Goal: Transaction & Acquisition: Purchase product/service

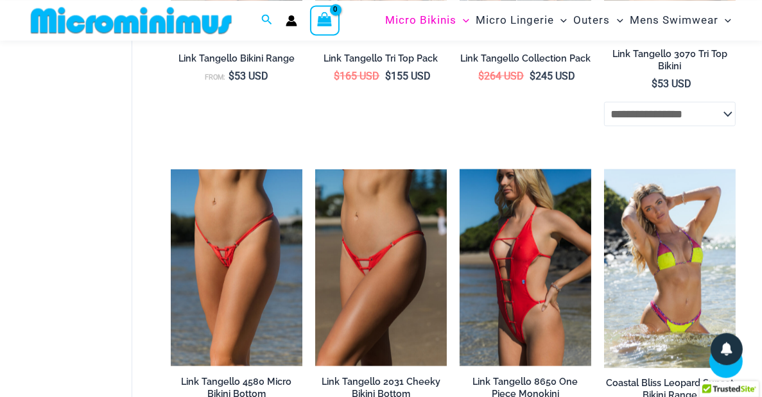
scroll to position [1344, 0]
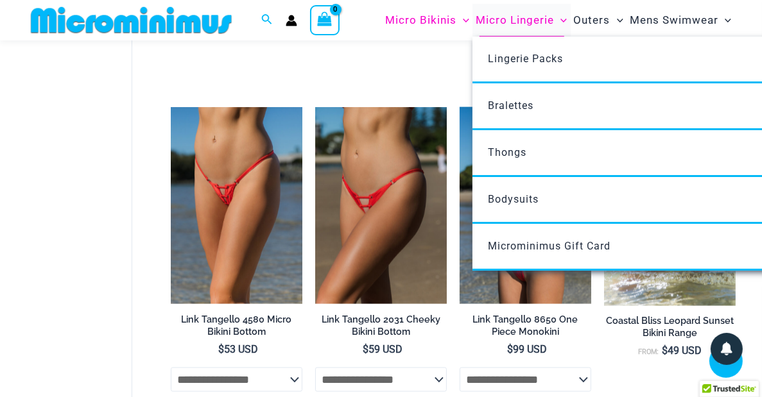
click at [503, 21] on span "Micro Lingerie" at bounding box center [514, 20] width 78 height 33
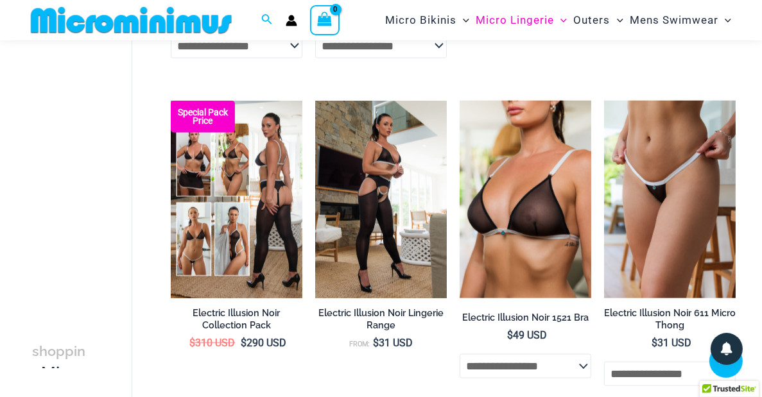
scroll to position [869, 0]
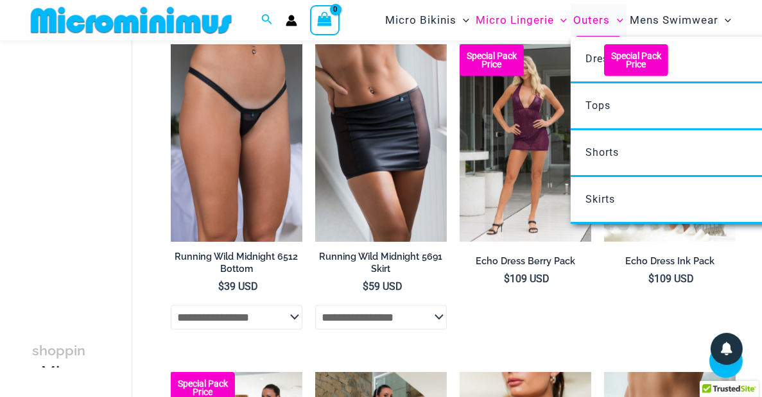
click at [601, 16] on span "Outers" at bounding box center [592, 20] width 37 height 33
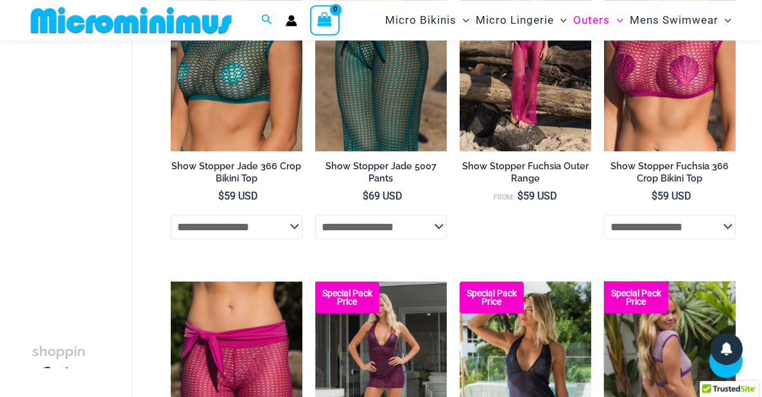
scroll to position [733, 0]
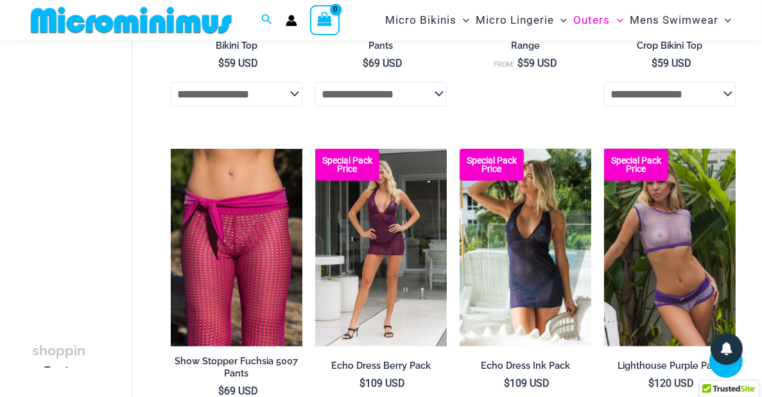
click at [630, 103] on select "**********" at bounding box center [670, 94] width 132 height 24
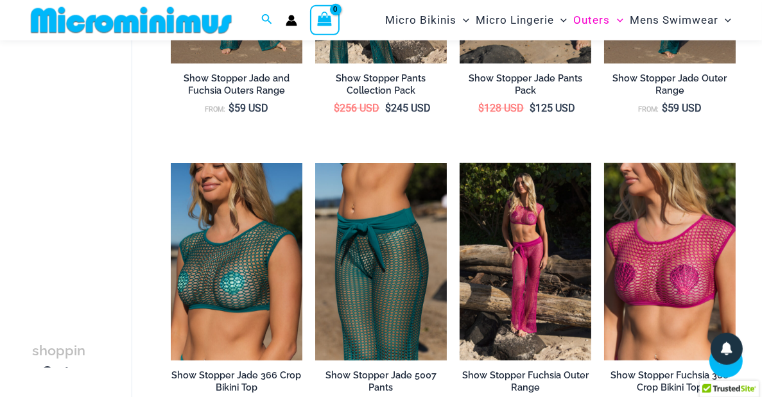
scroll to position [395, 0]
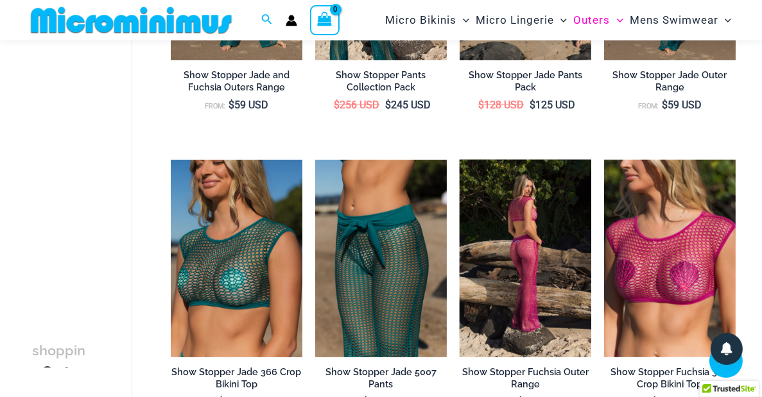
click at [557, 219] on img at bounding box center [525, 258] width 132 height 197
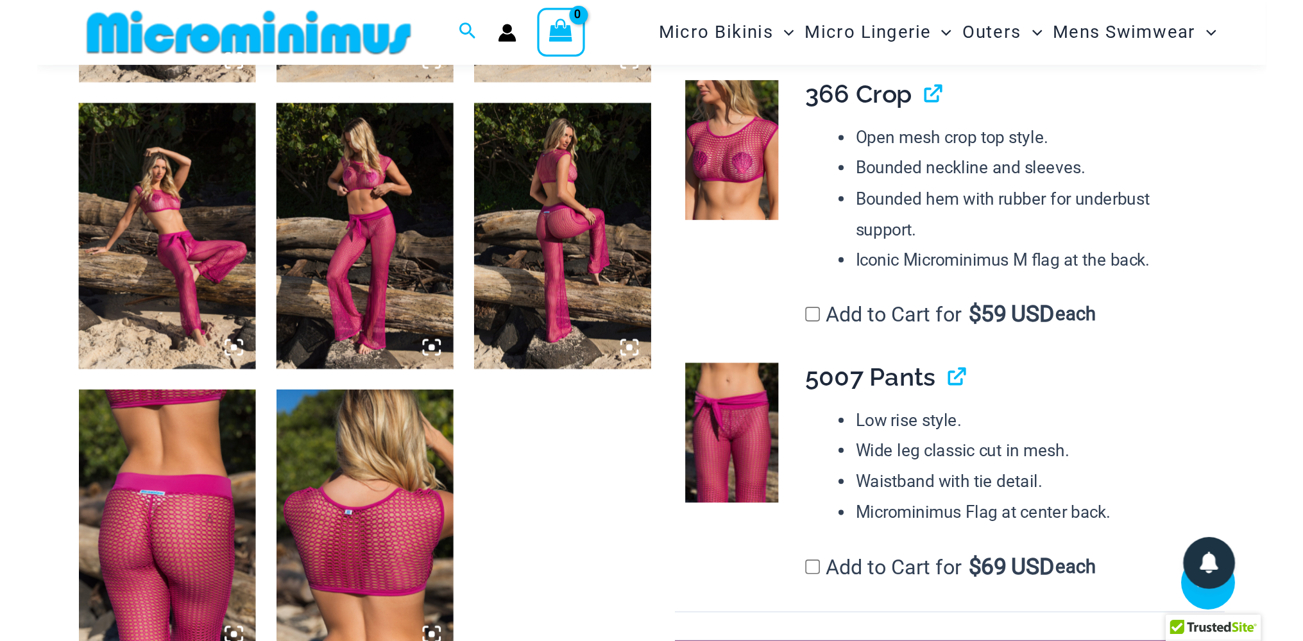
scroll to position [801, 0]
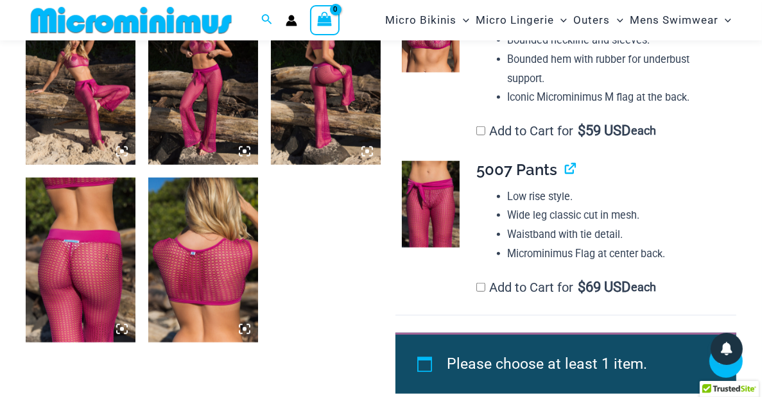
click at [98, 318] on img at bounding box center [81, 260] width 110 height 165
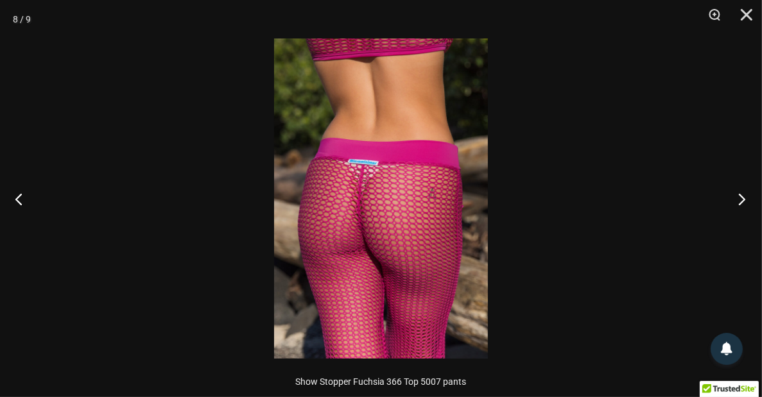
click at [740, 193] on button "Next" at bounding box center [738, 199] width 48 height 64
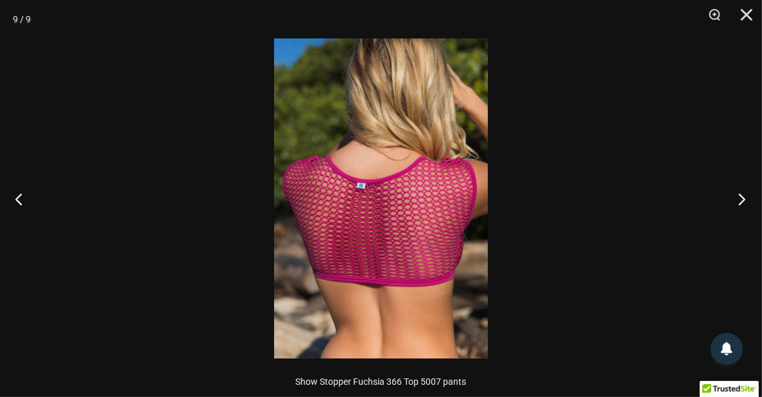
click at [740, 193] on button "Next" at bounding box center [738, 199] width 48 height 64
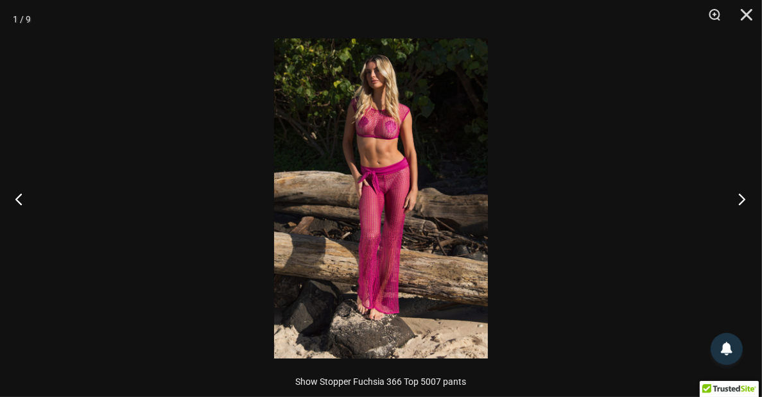
click at [740, 193] on button "Next" at bounding box center [738, 199] width 48 height 64
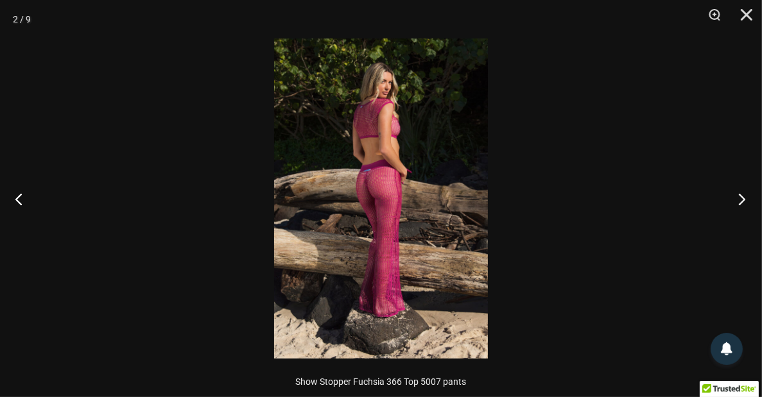
click at [740, 193] on button "Next" at bounding box center [738, 199] width 48 height 64
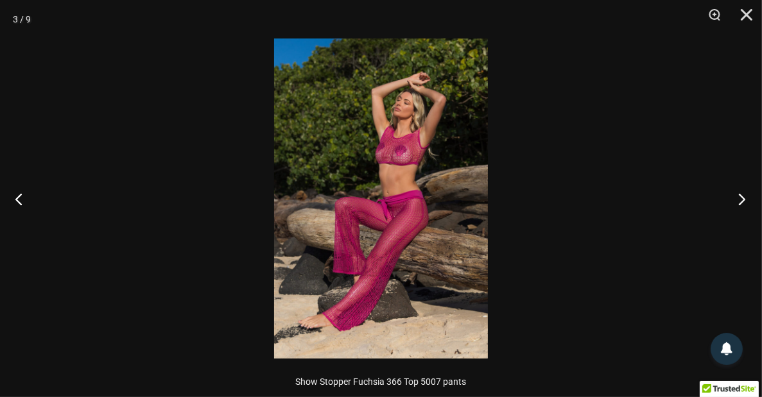
click at [740, 193] on button "Next" at bounding box center [738, 199] width 48 height 64
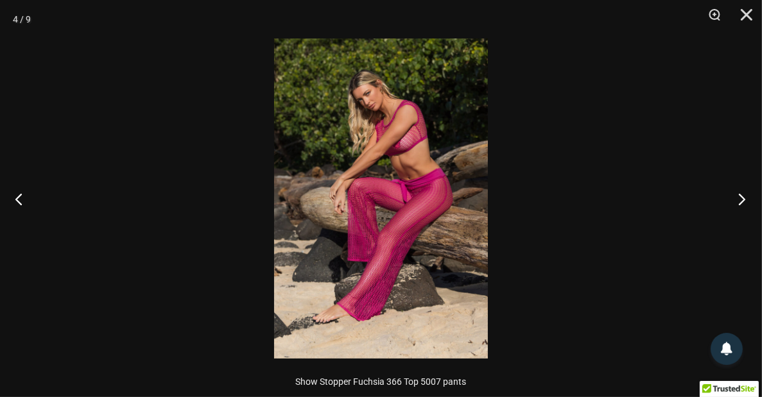
click at [740, 193] on button "Next" at bounding box center [738, 199] width 48 height 64
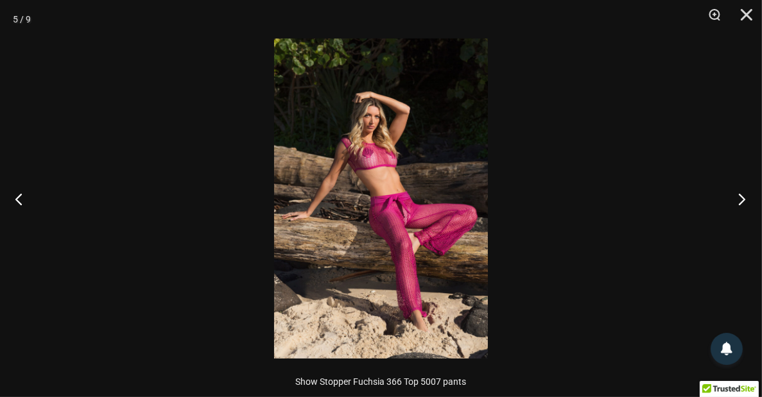
click at [740, 193] on button "Next" at bounding box center [738, 199] width 48 height 64
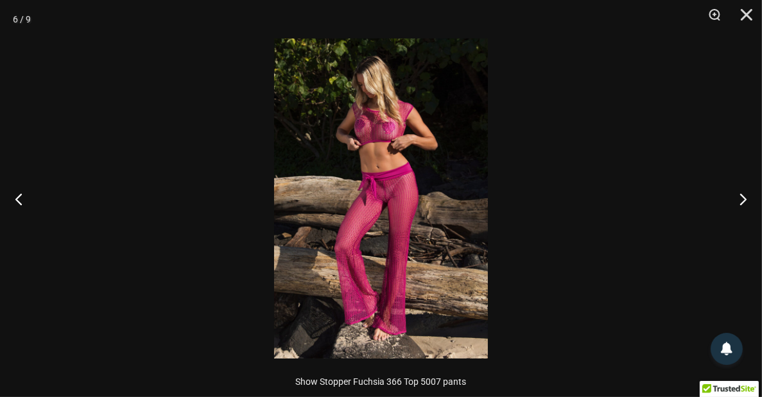
click at [419, 190] on img at bounding box center [381, 198] width 214 height 320
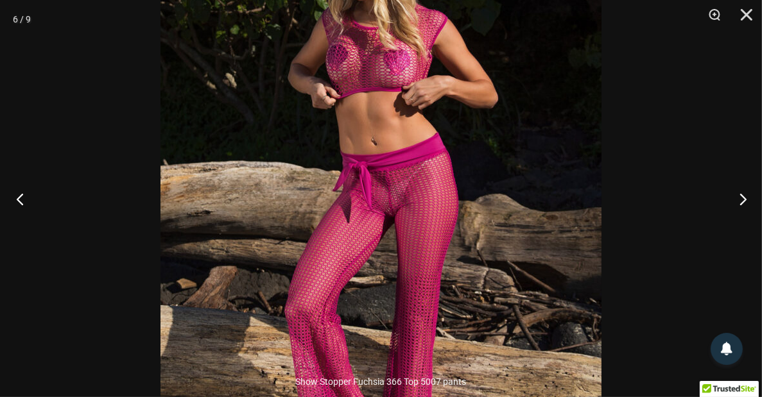
click at [21, 196] on button "Previous" at bounding box center [24, 199] width 48 height 64
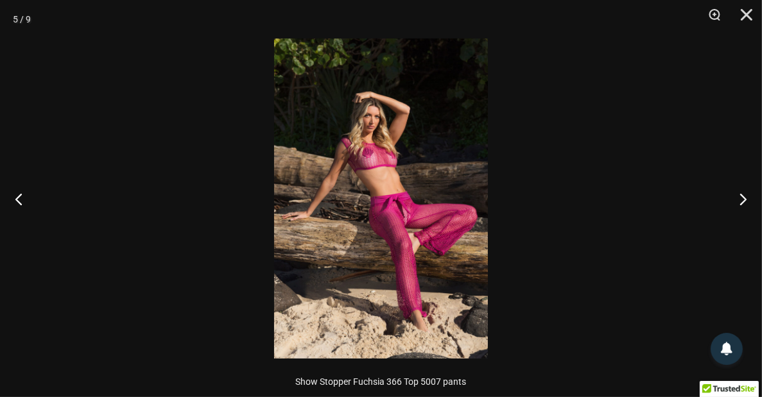
click at [407, 170] on img at bounding box center [381, 198] width 214 height 320
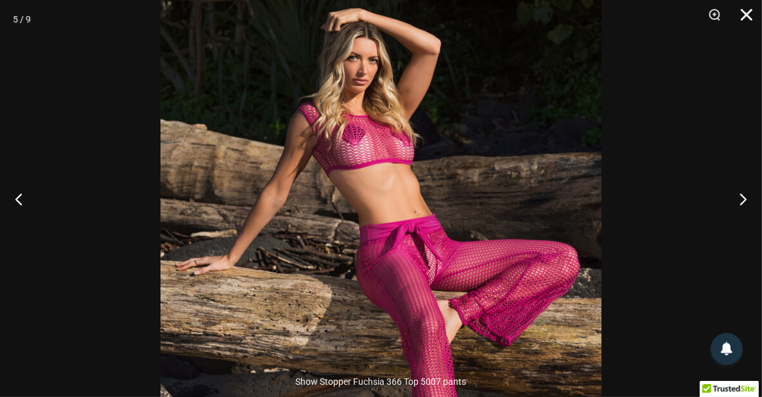
click at [749, 22] on button "Close" at bounding box center [742, 19] width 32 height 38
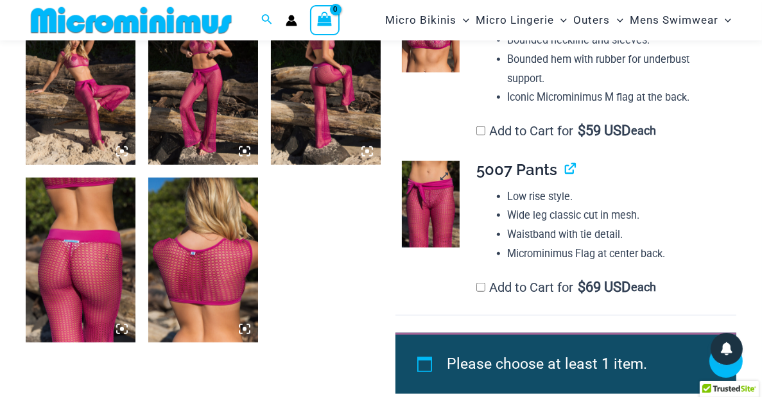
click at [447, 248] on img at bounding box center [431, 204] width 58 height 87
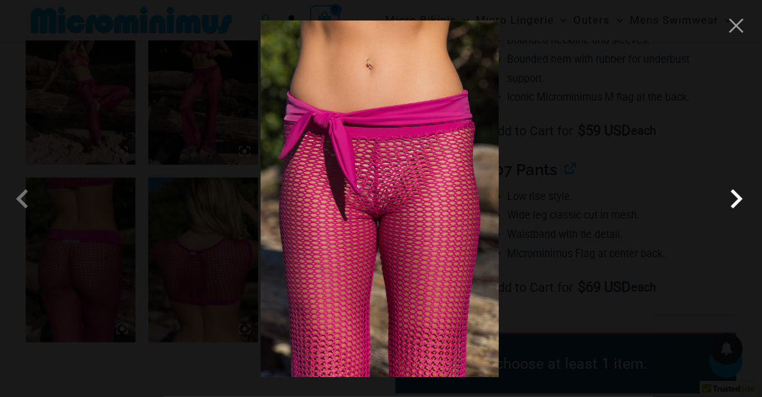
click at [746, 193] on span at bounding box center [736, 199] width 38 height 38
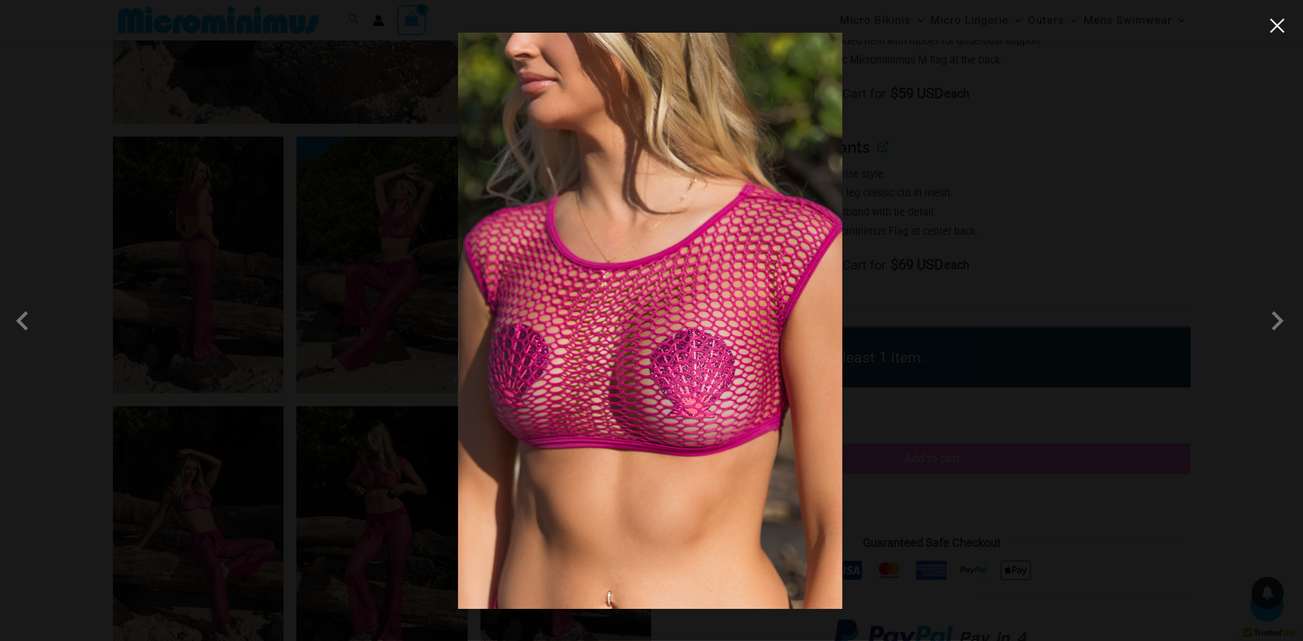
click at [761, 30] on button "Close" at bounding box center [1277, 25] width 19 height 19
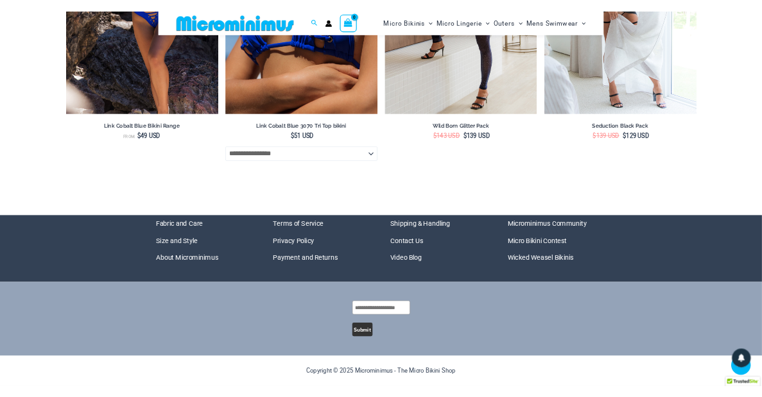
scroll to position [4114, 0]
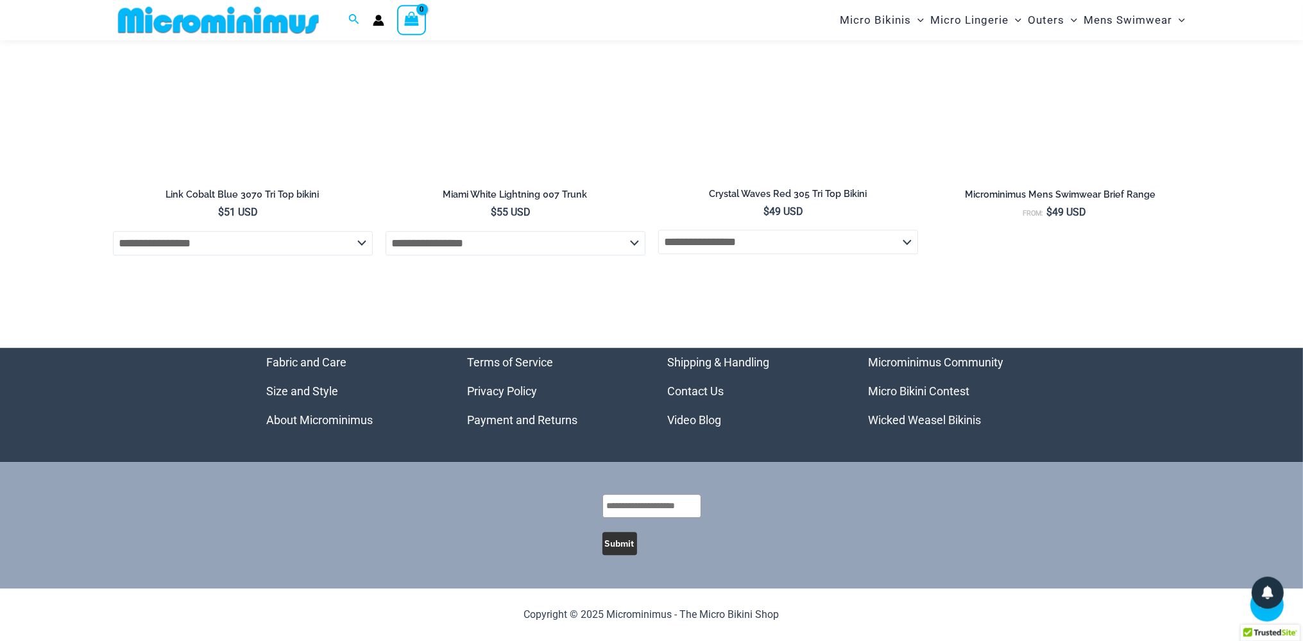
scroll to position [4874, 0]
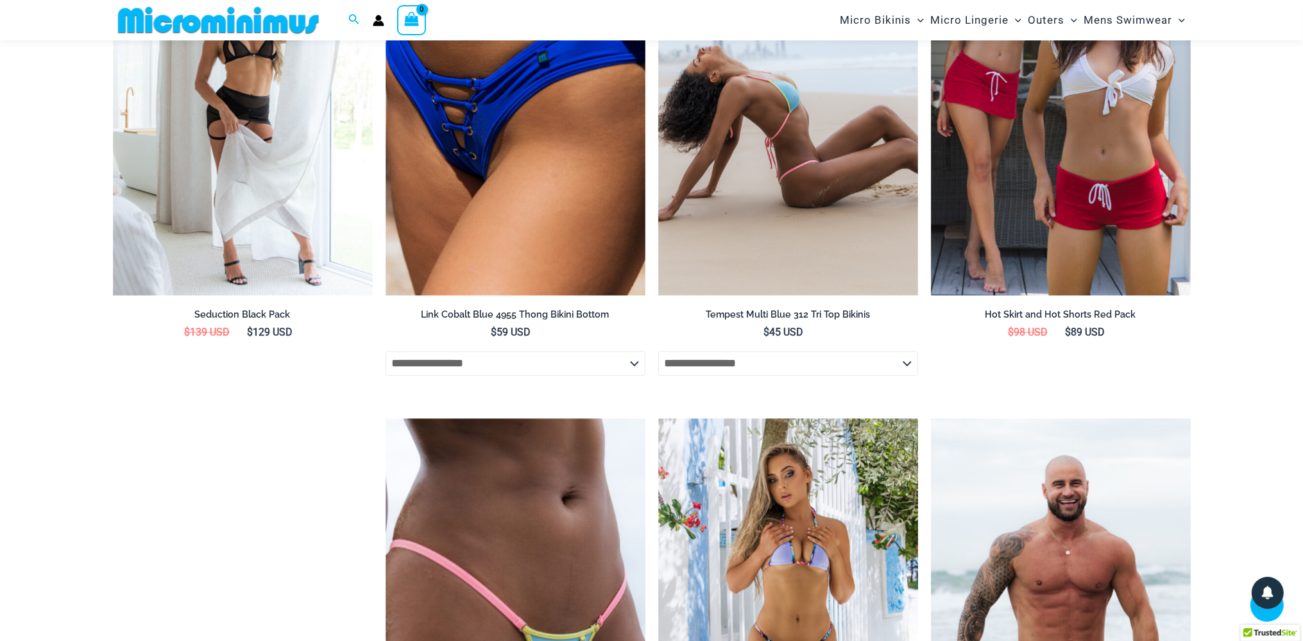
scroll to position [3308, 0]
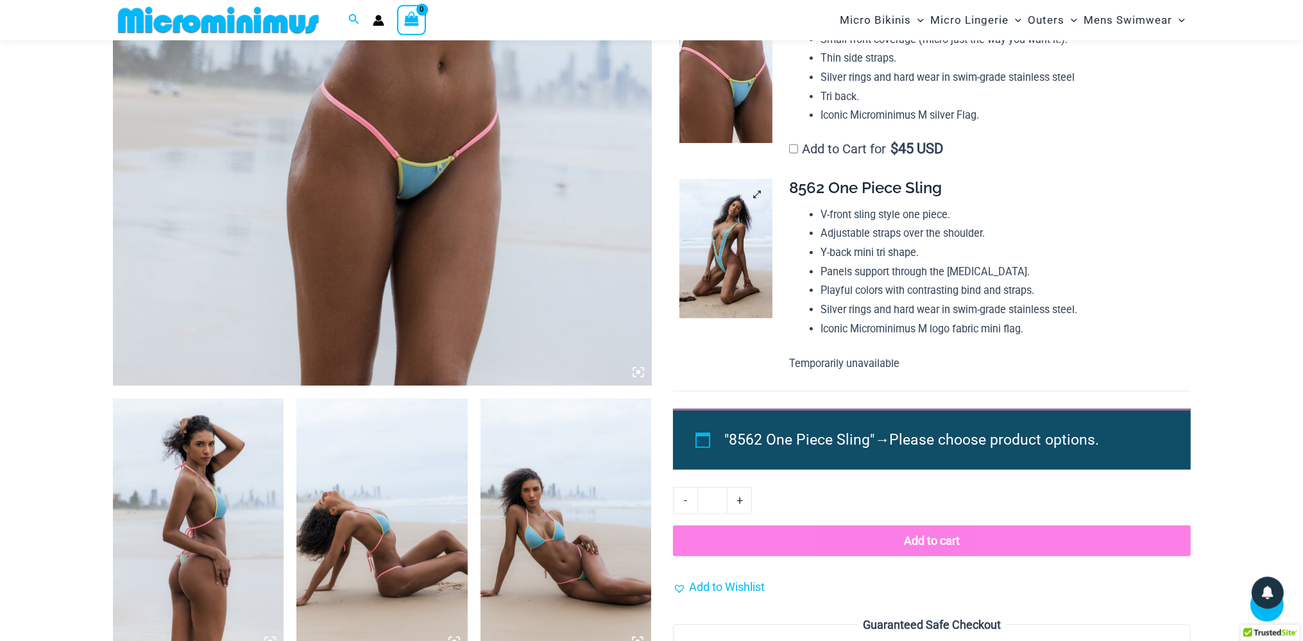
scroll to position [666, 0]
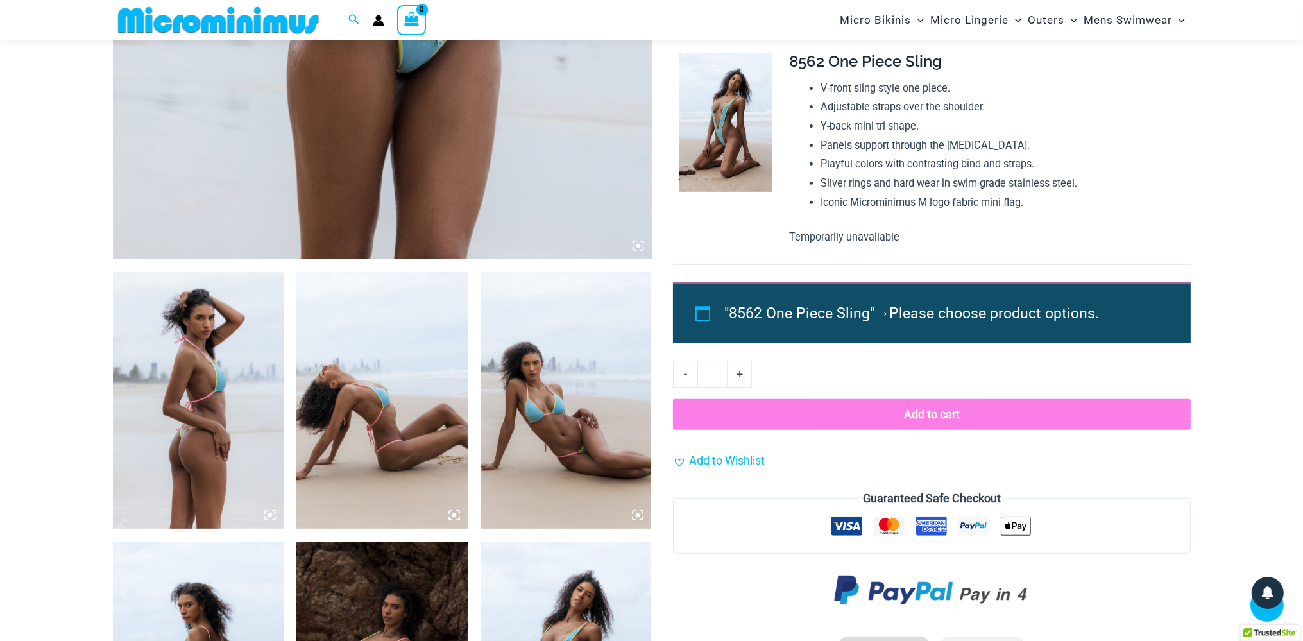
click at [760, 216] on td at bounding box center [724, 153] width 103 height 222
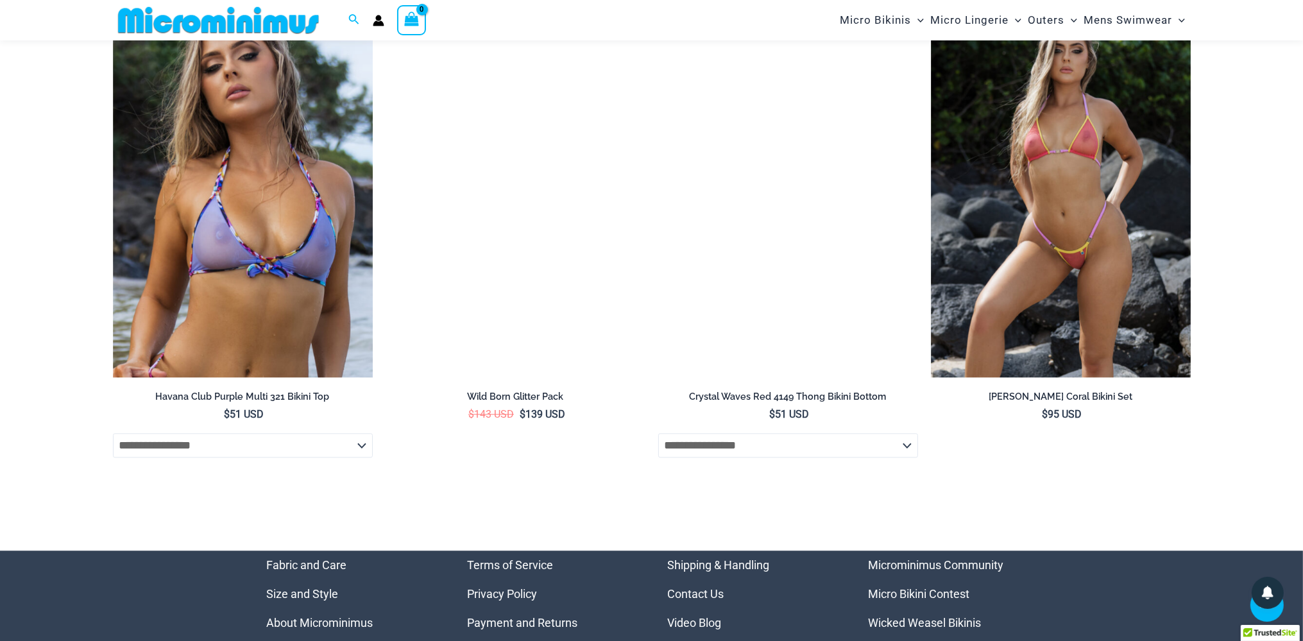
scroll to position [4325, 0]
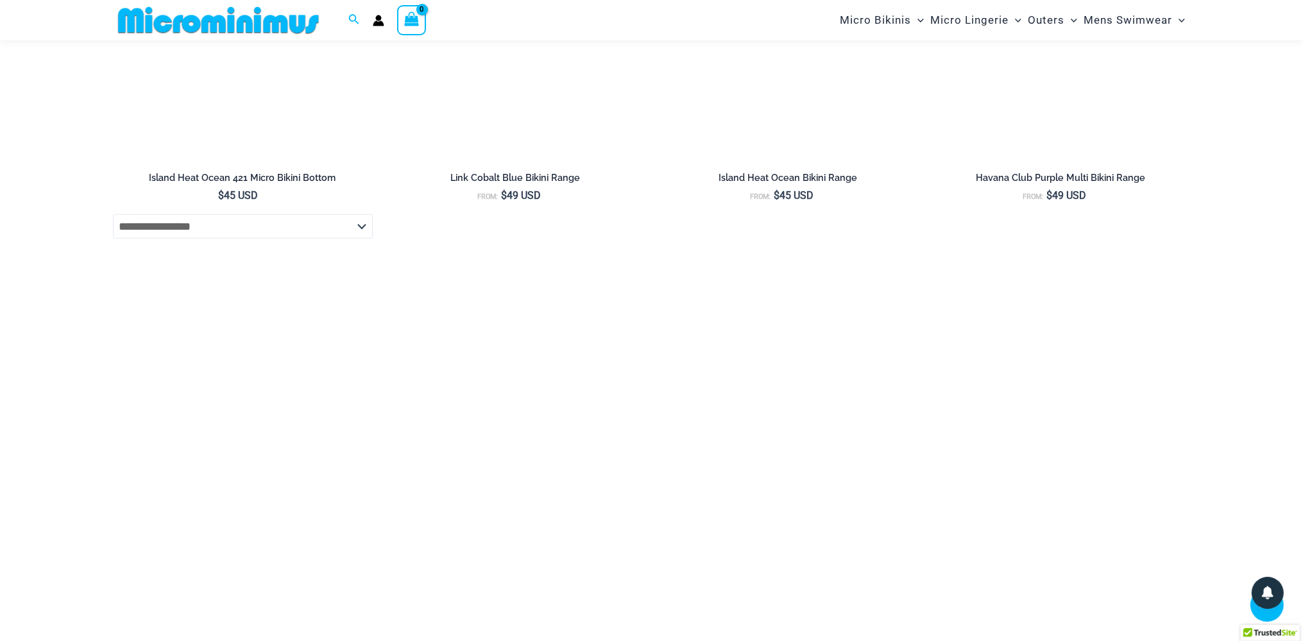
scroll to position [1953, 0]
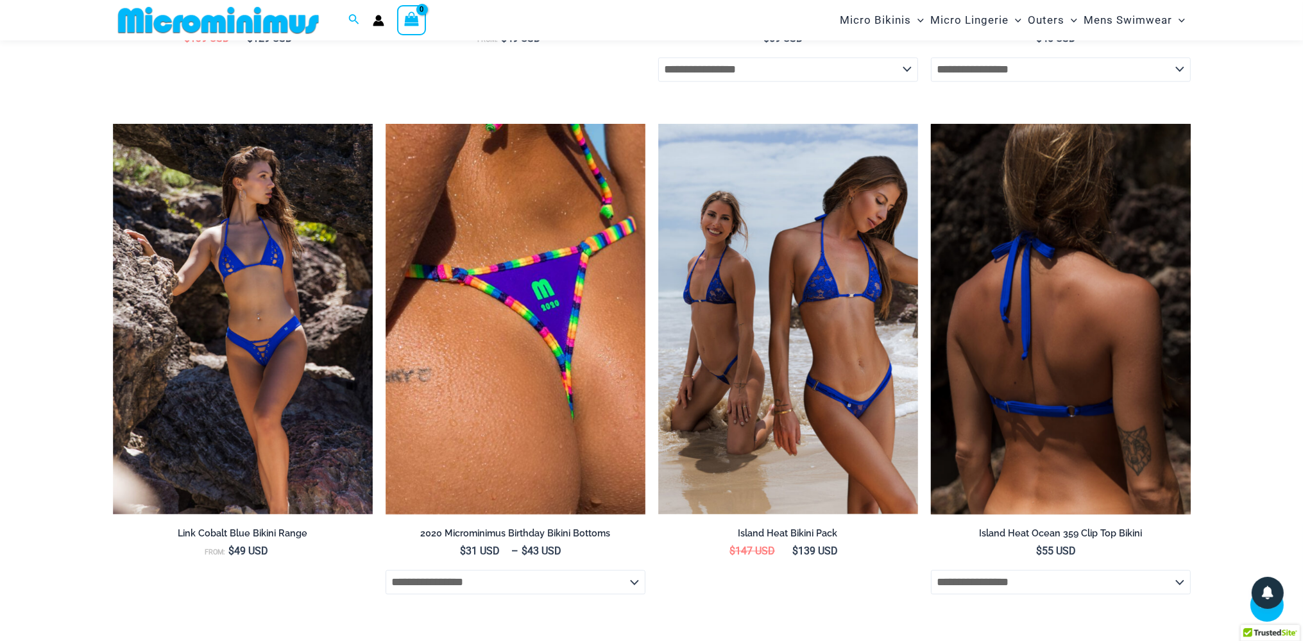
scroll to position [3986, 0]
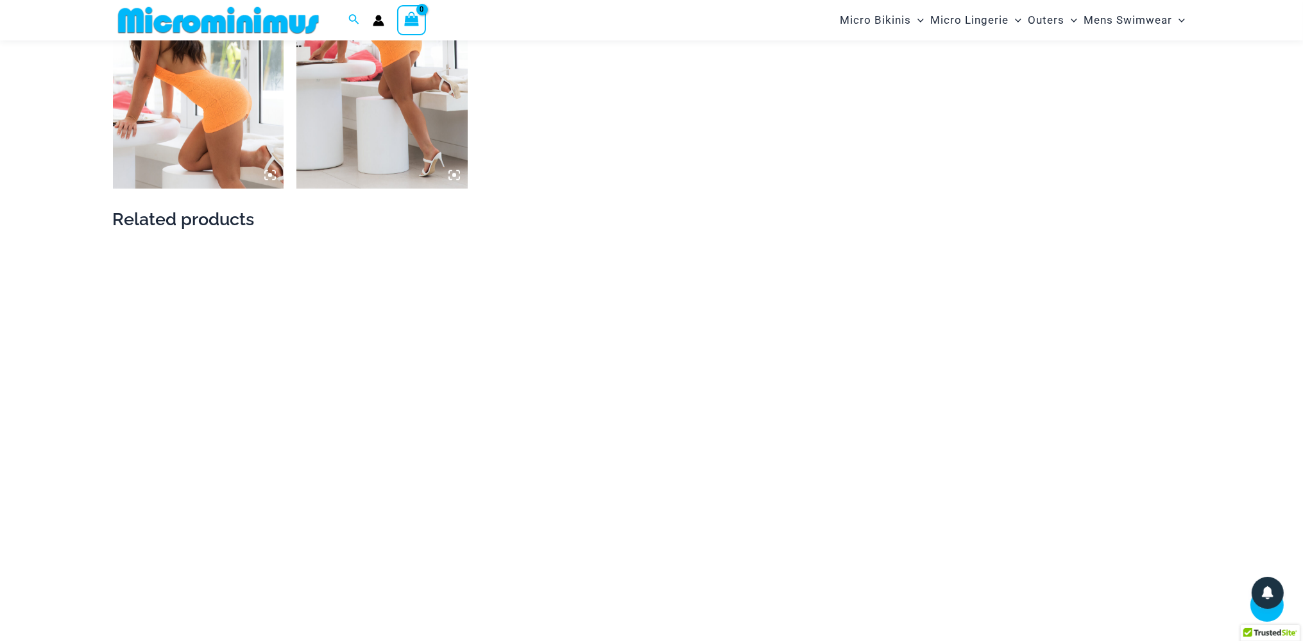
scroll to position [1818, 0]
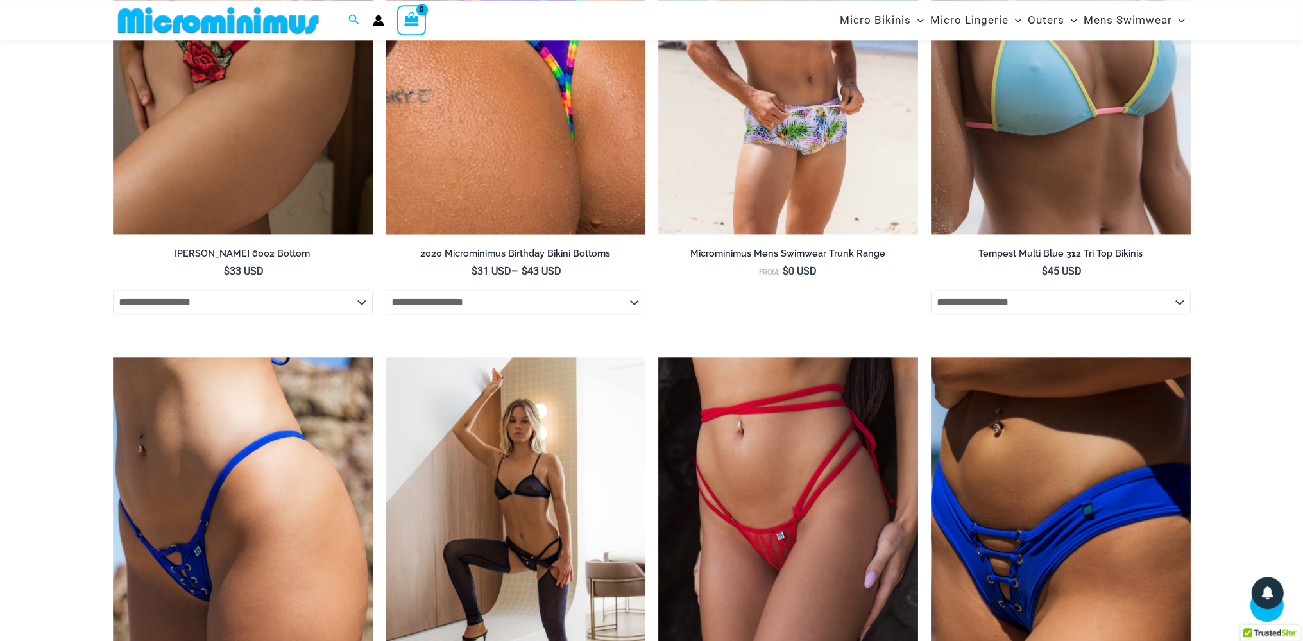
scroll to position [3444, 0]
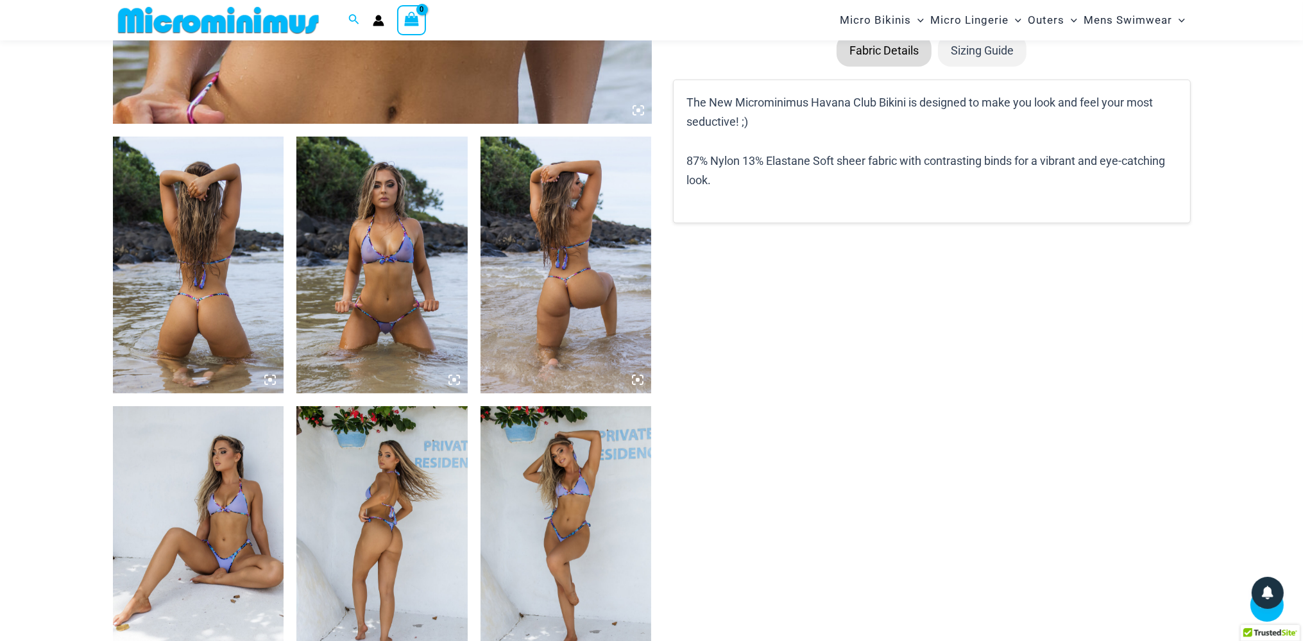
scroll to position [937, 0]
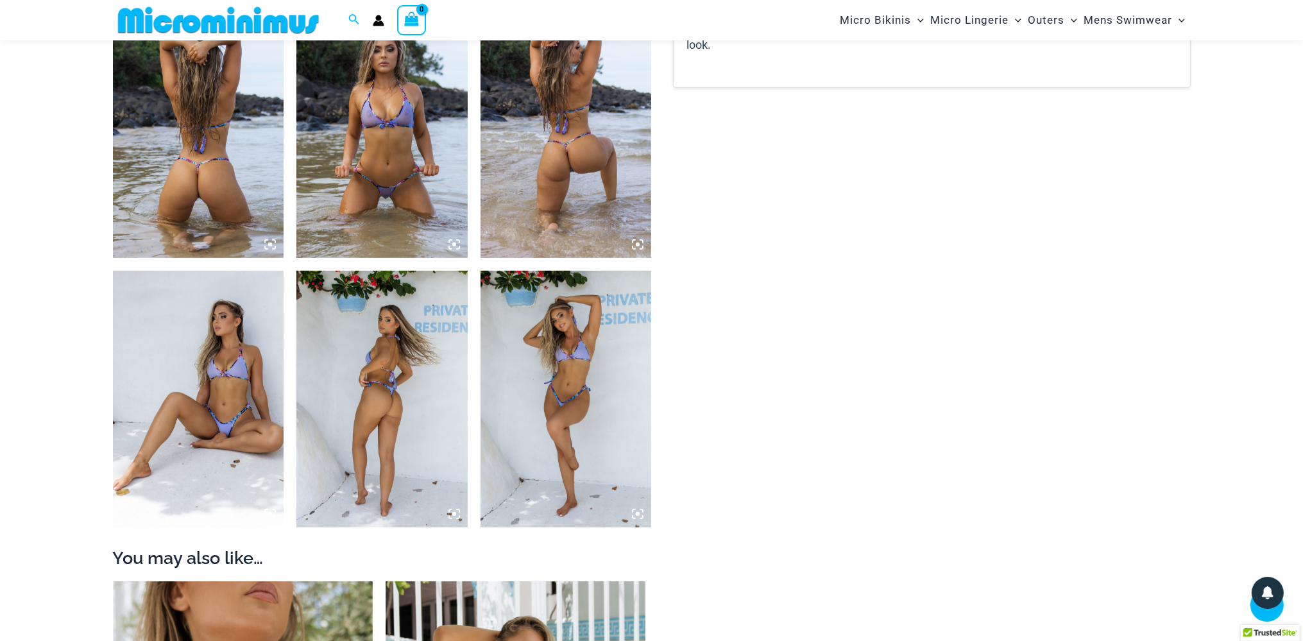
click at [586, 148] on img at bounding box center [566, 129] width 171 height 257
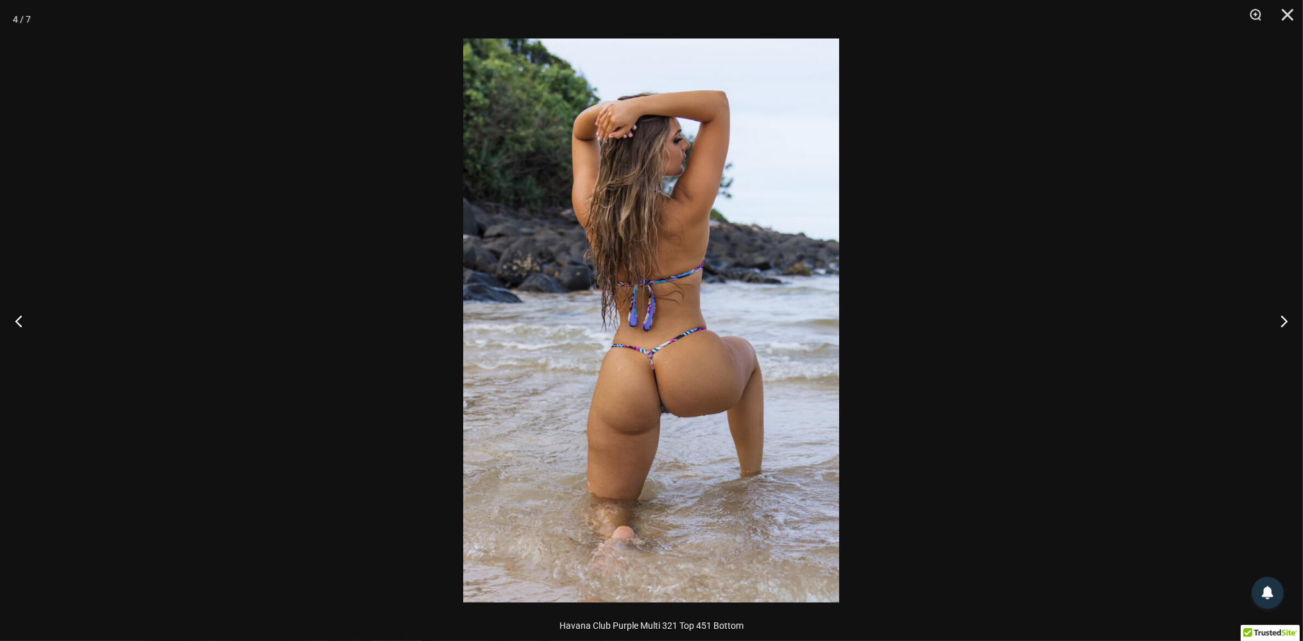
click at [463, 38] on div at bounding box center [463, 38] width 0 height 0
click at [684, 261] on img at bounding box center [651, 320] width 376 height 564
